Goal: Complete application form

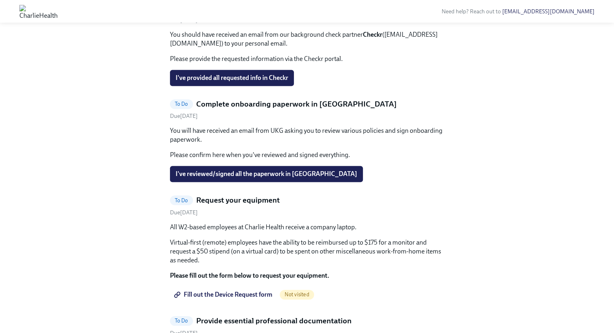
scroll to position [375, 0]
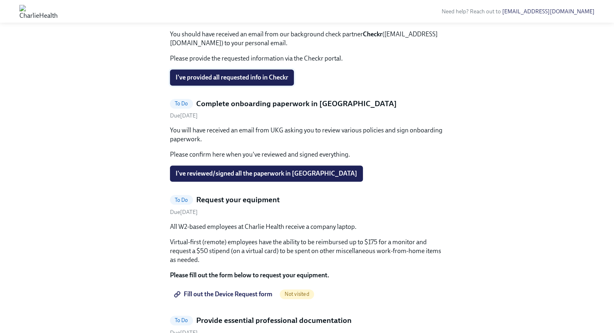
click at [275, 86] on button "I've provided all requested info in Checkr" at bounding box center [232, 77] width 124 height 16
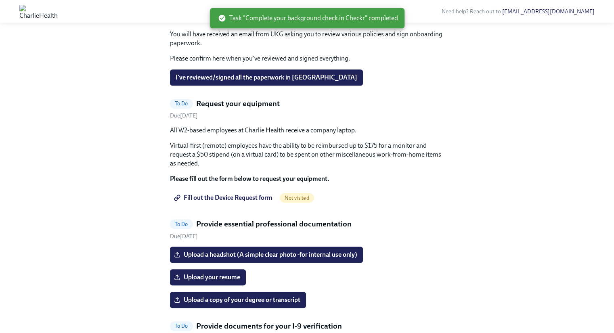
scroll to position [397, 0]
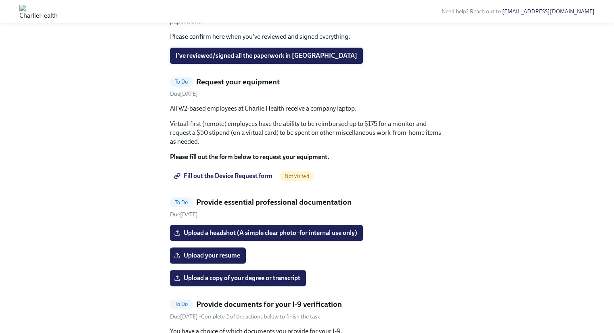
click at [279, 60] on span "I've reviewed/signed all the paperwork in [GEOGRAPHIC_DATA]" at bounding box center [267, 56] width 182 height 8
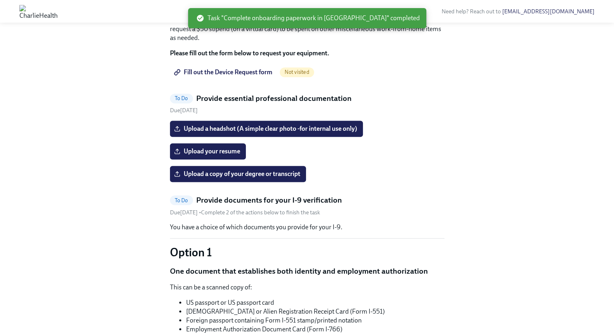
scroll to position [406, 0]
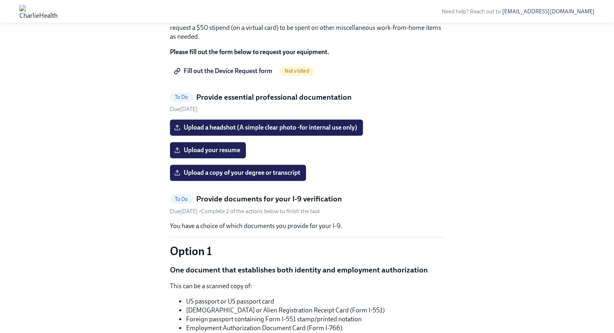
click at [251, 75] on span "Fill out the Device Request form" at bounding box center [224, 71] width 97 height 8
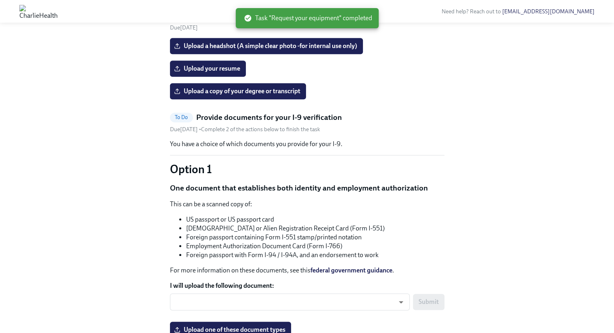
scroll to position [368, 0]
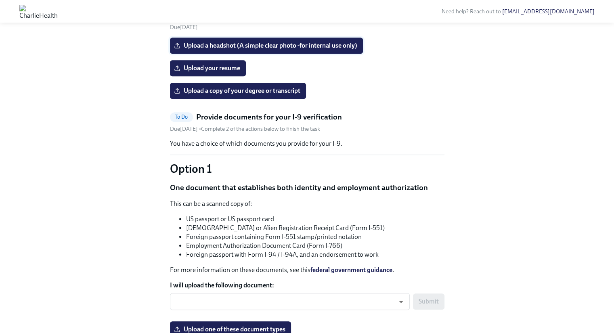
click at [321, 50] on span "Upload a headshot (A simple clear photo -for internal use only)" at bounding box center [267, 46] width 182 height 8
click at [0, 0] on input "Upload a headshot (A simple clear photo -for internal use only)" at bounding box center [0, 0] width 0 height 0
click at [223, 76] on label "Upload your resume" at bounding box center [208, 68] width 76 height 16
click at [0, 0] on input "Upload your resume" at bounding box center [0, 0] width 0 height 0
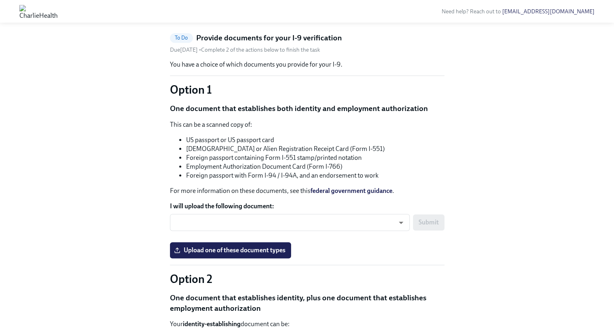
scroll to position [446, 0]
click at [0, 0] on input "Upload a headshot (A simple clear photo -for internal use only)" at bounding box center [0, 0] width 0 height 0
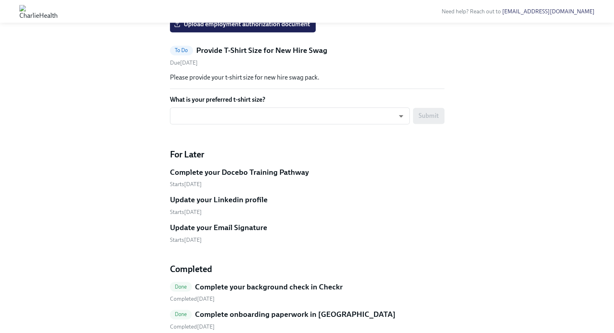
scroll to position [1010, 0]
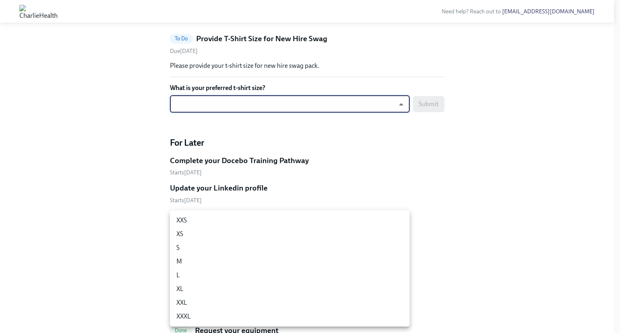
click at [191, 263] on li "M" at bounding box center [290, 262] width 240 height 14
type input "UEGyU4SCa"
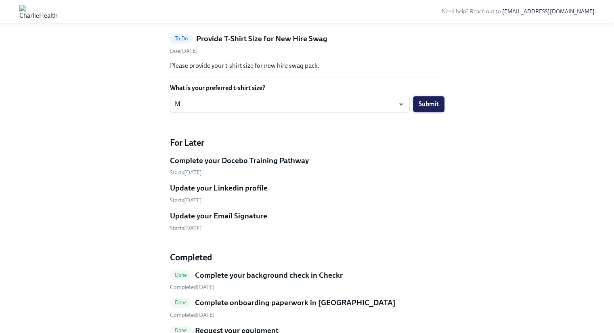
click at [437, 108] on span "Submit" at bounding box center [429, 104] width 20 height 8
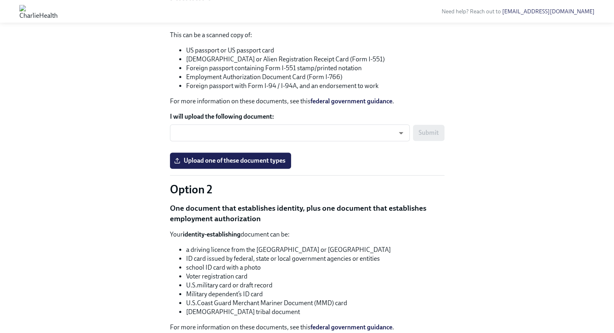
scroll to position [532, 0]
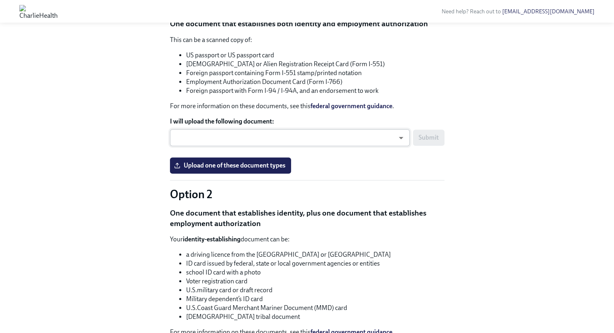
click at [342, 266] on body "Need help? Reach out to [EMAIL_ADDRESS][DOMAIN_NAME] Hi [PERSON_NAME]! This is …" at bounding box center [307, 131] width 614 height 1326
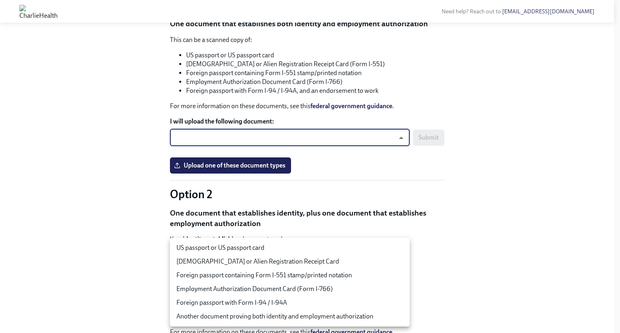
click at [293, 249] on li "US passport or US passport card" at bounding box center [290, 248] width 240 height 14
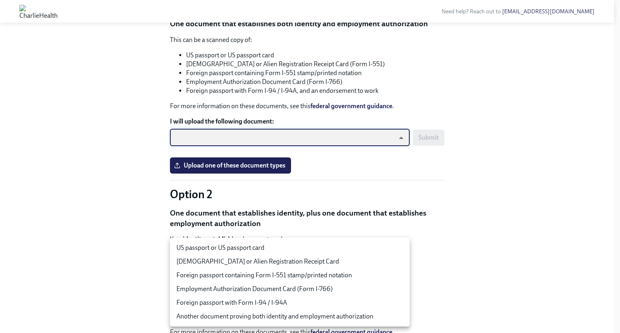
type input "tm035QtdH"
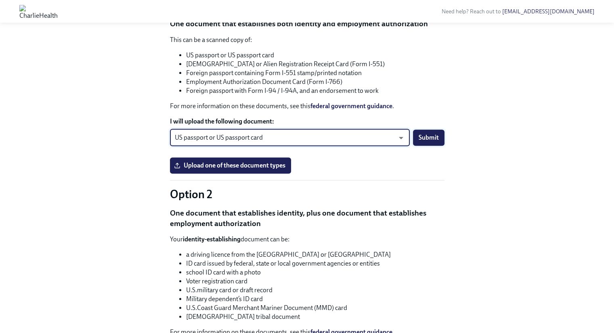
click at [430, 142] on span "Submit" at bounding box center [429, 138] width 20 height 8
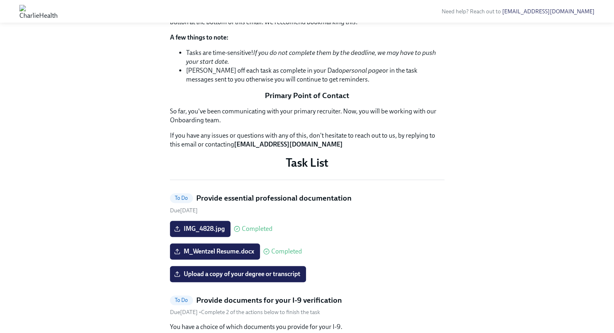
scroll to position [90, 0]
